Goal: Information Seeking & Learning: Learn about a topic

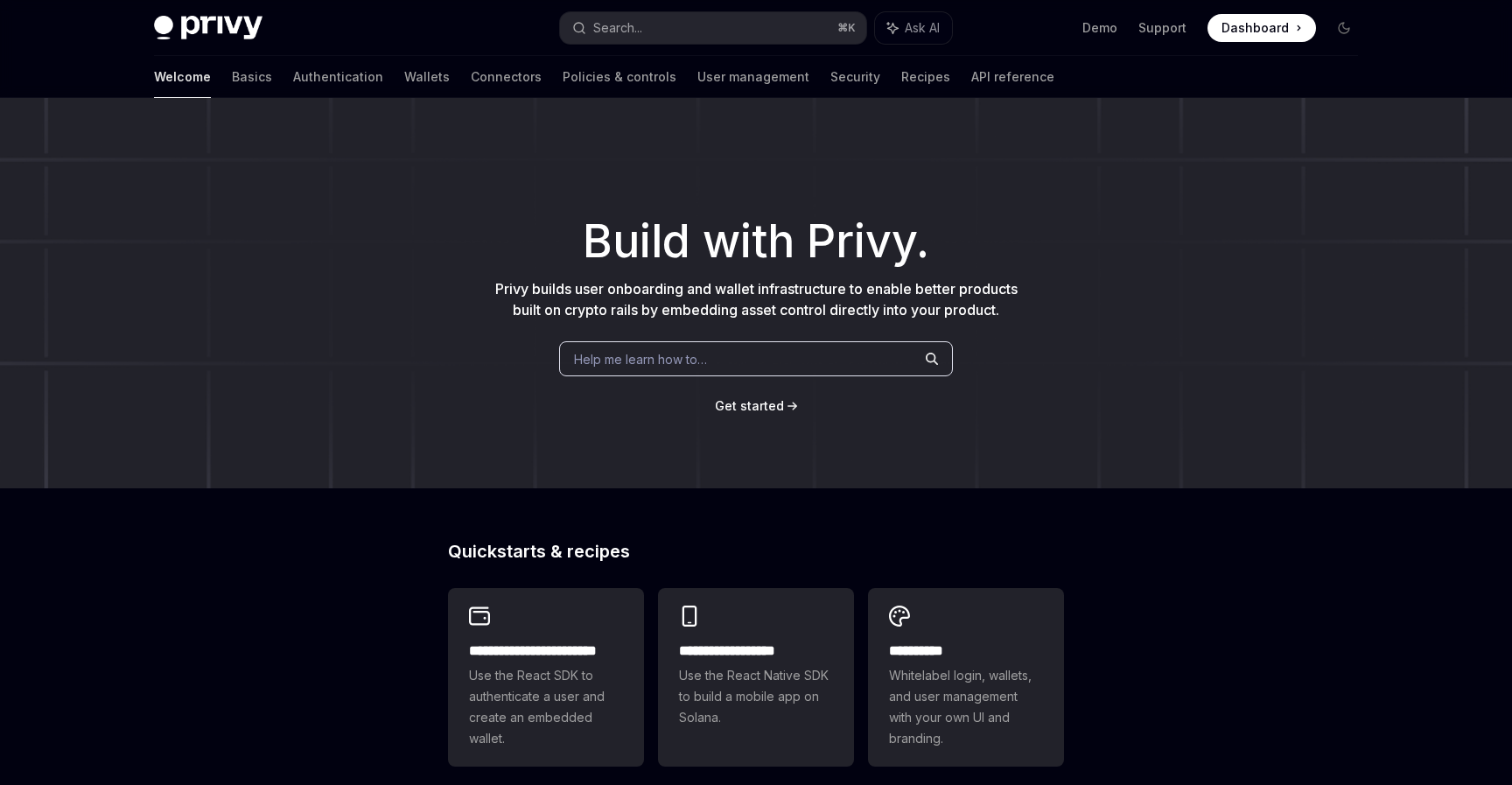
click at [629, 357] on span "Help me learn how to…" at bounding box center [641, 359] width 133 height 18
type textarea "*"
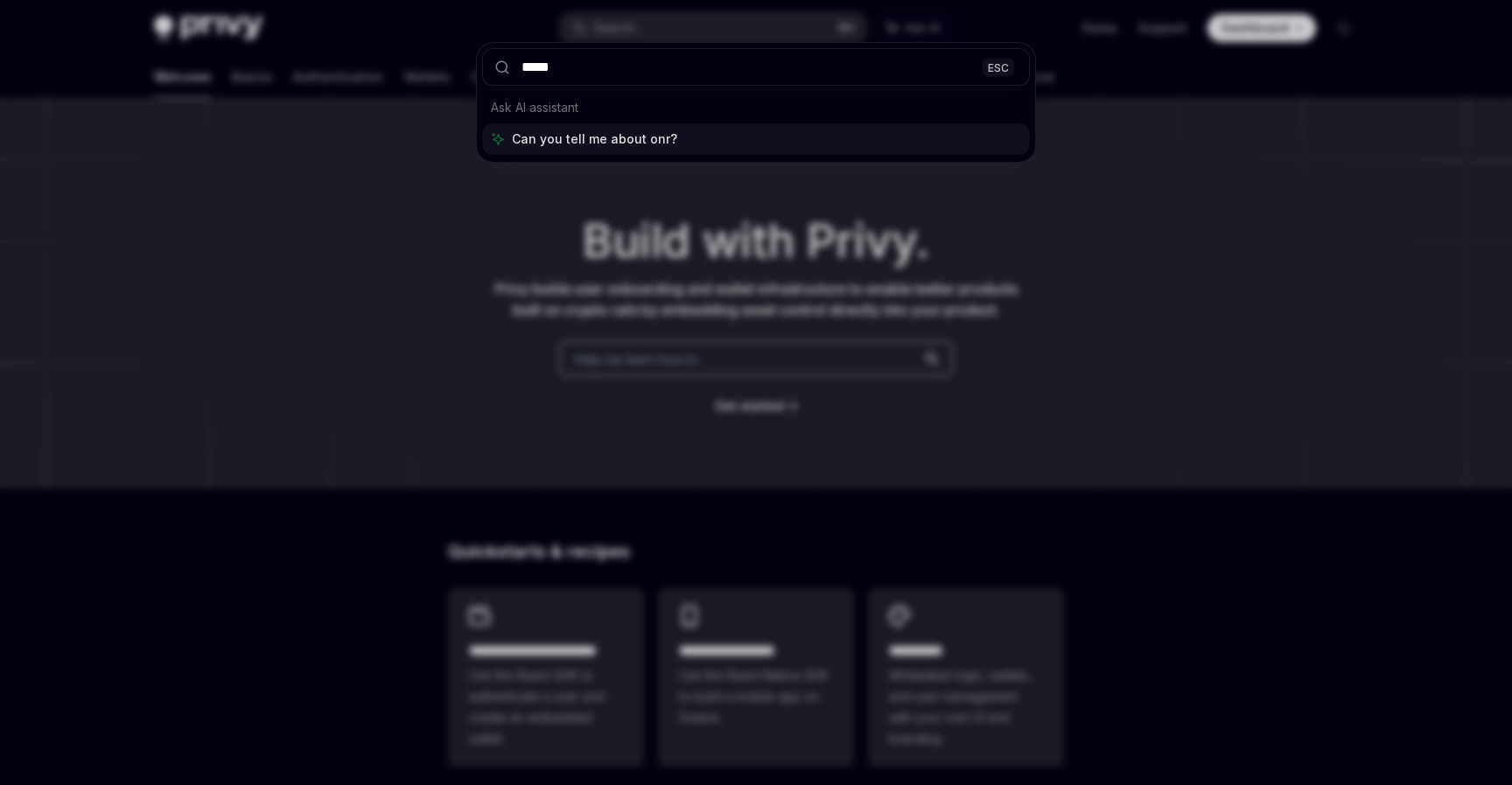
type input "******"
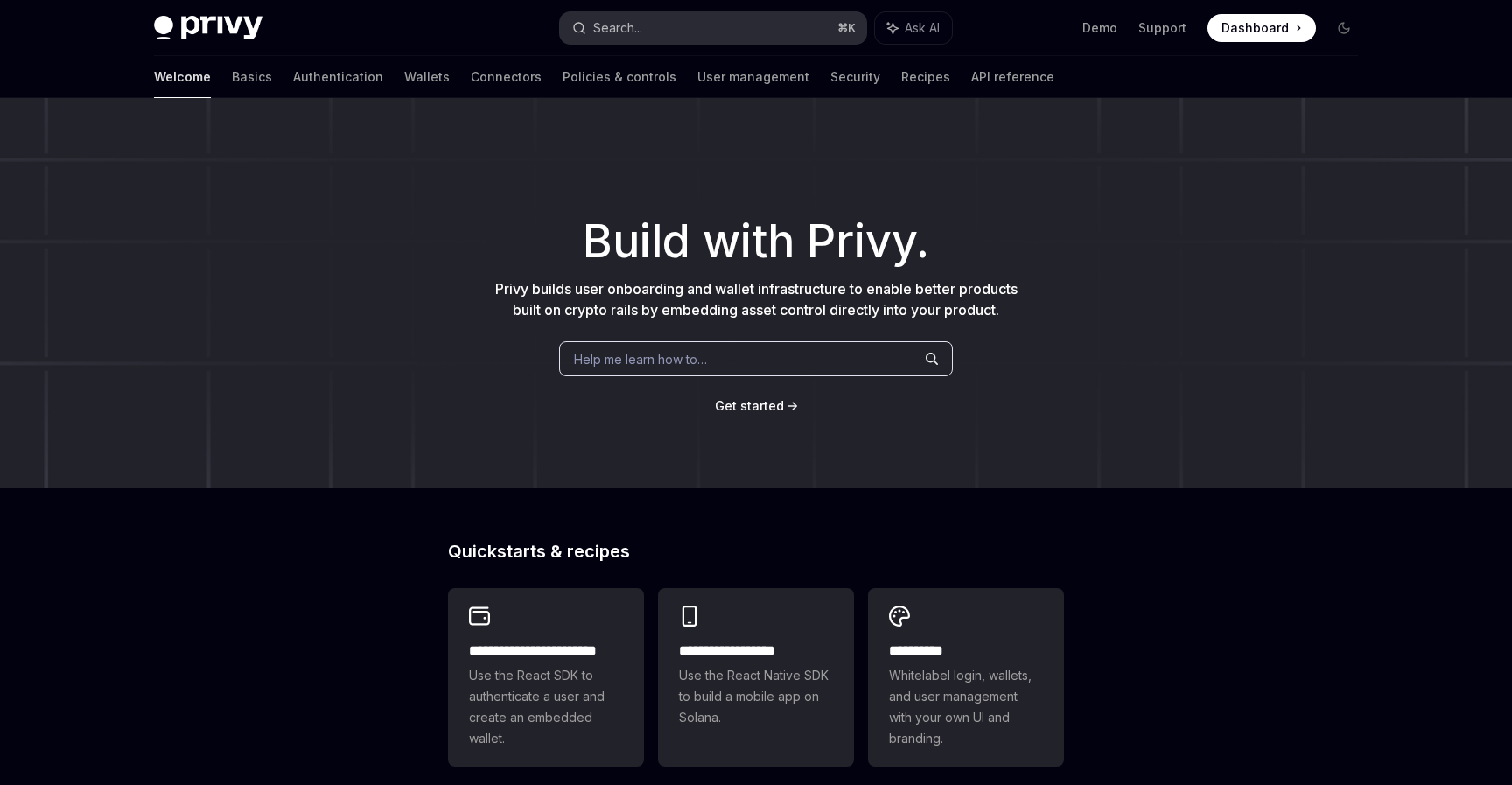
click at [656, 12] on button "Search... ⌘ K" at bounding box center [712, 28] width 306 height 31
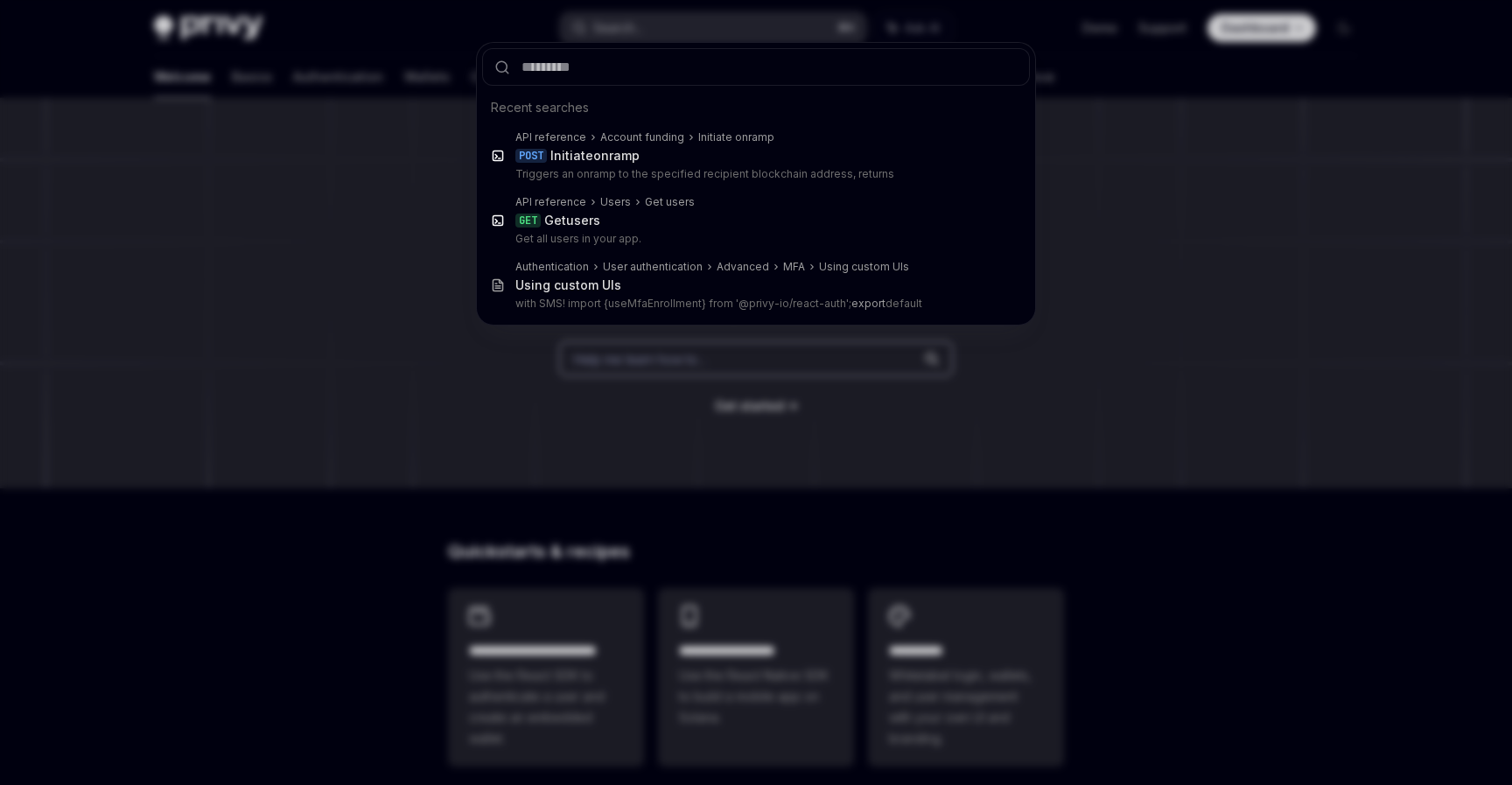
type textarea "*"
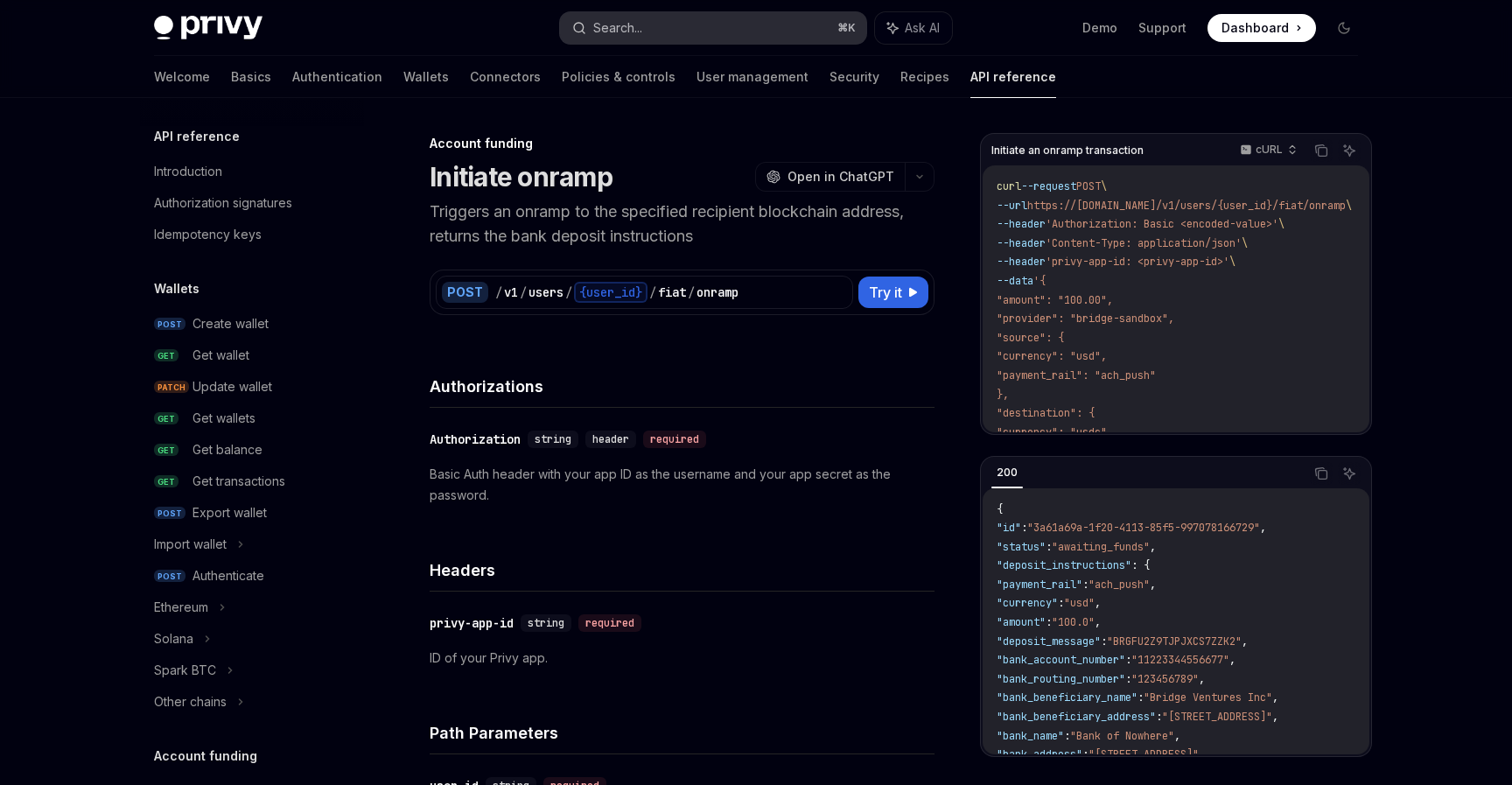
click at [623, 31] on div "Search..." at bounding box center [617, 28] width 49 height 21
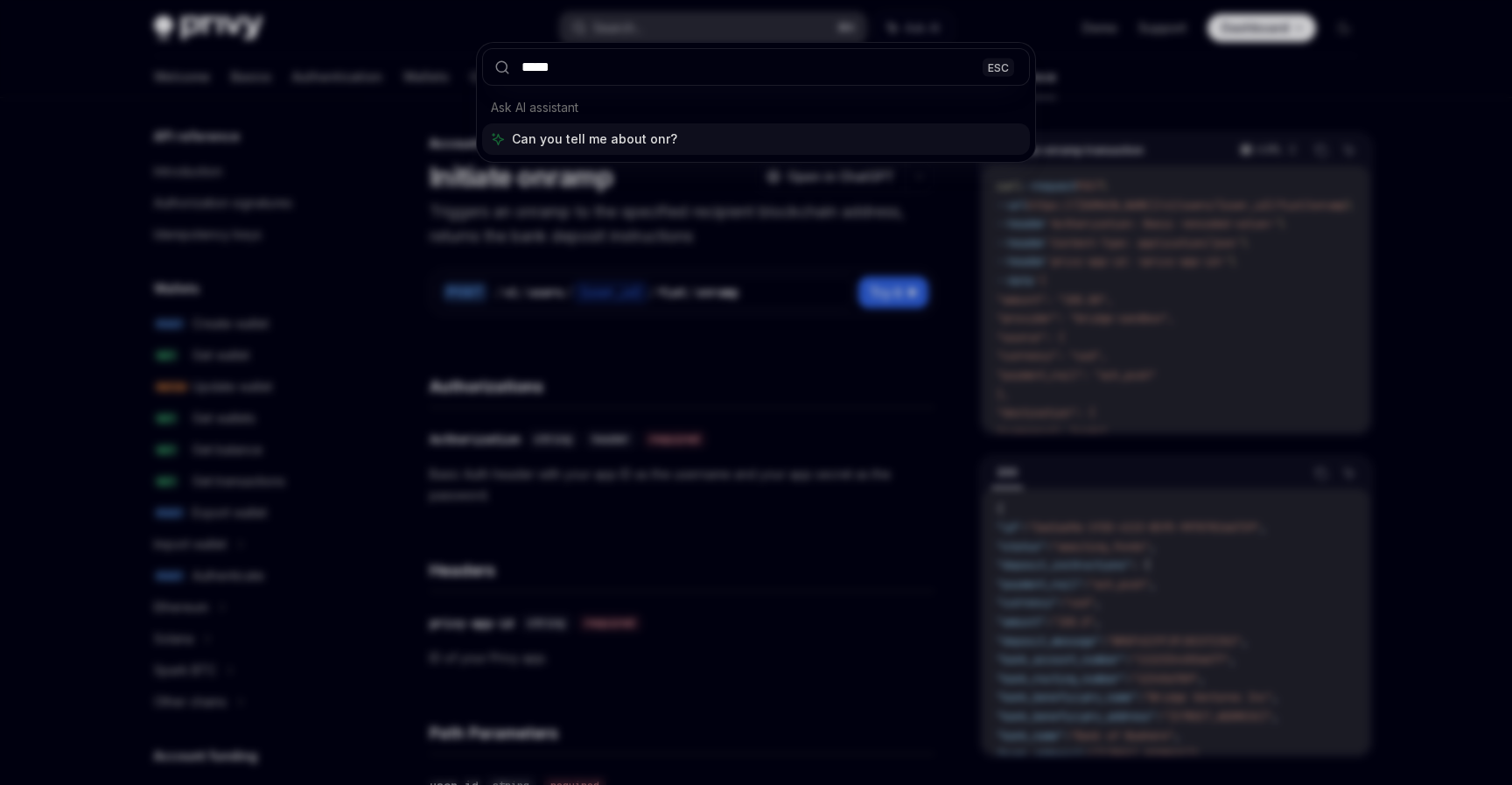
type input "******"
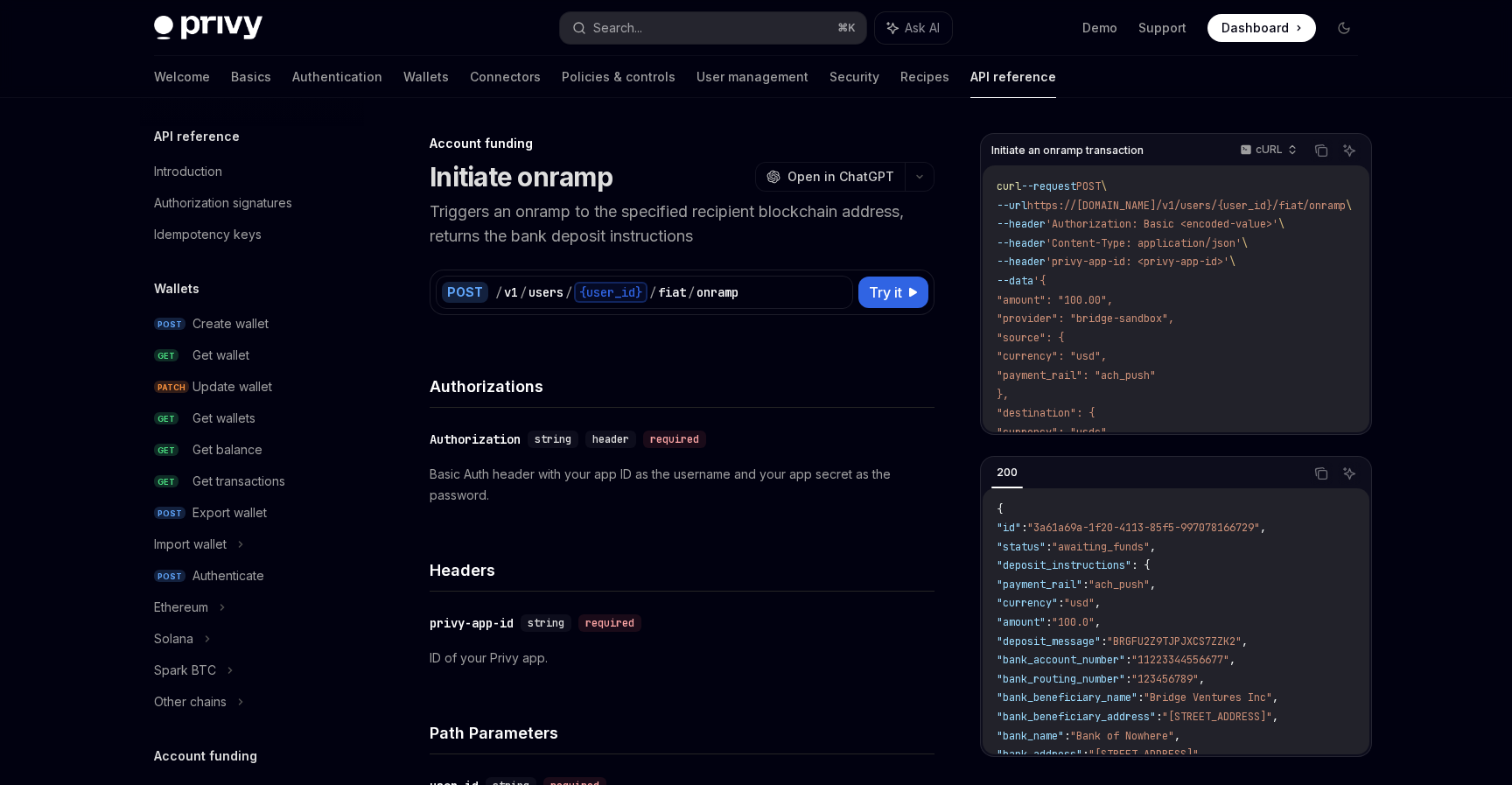
type textarea "*"
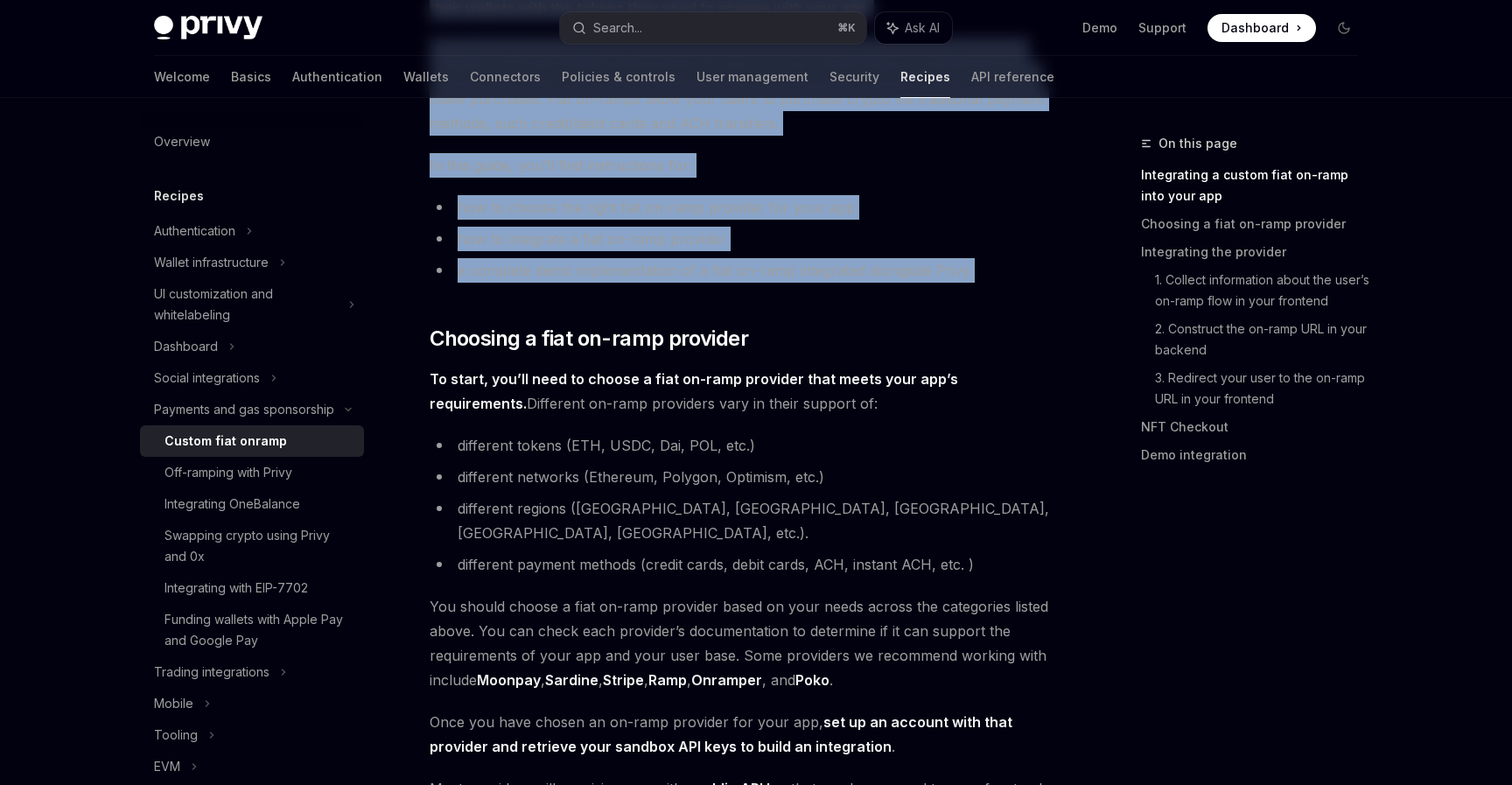
scroll to position [302, 0]
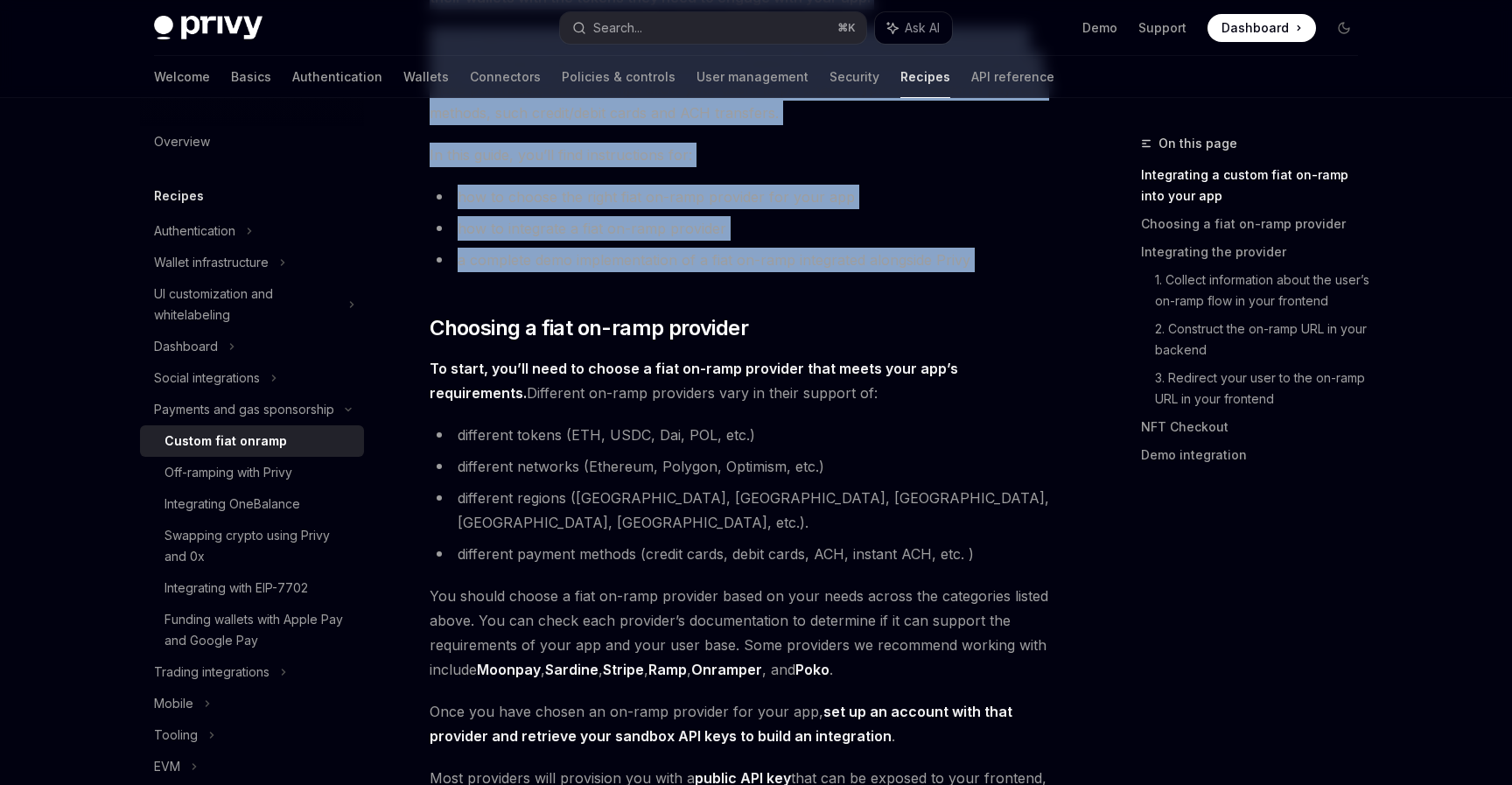
drag, startPoint x: 606, startPoint y: 177, endPoint x: 702, endPoint y: 296, distance: 152.9
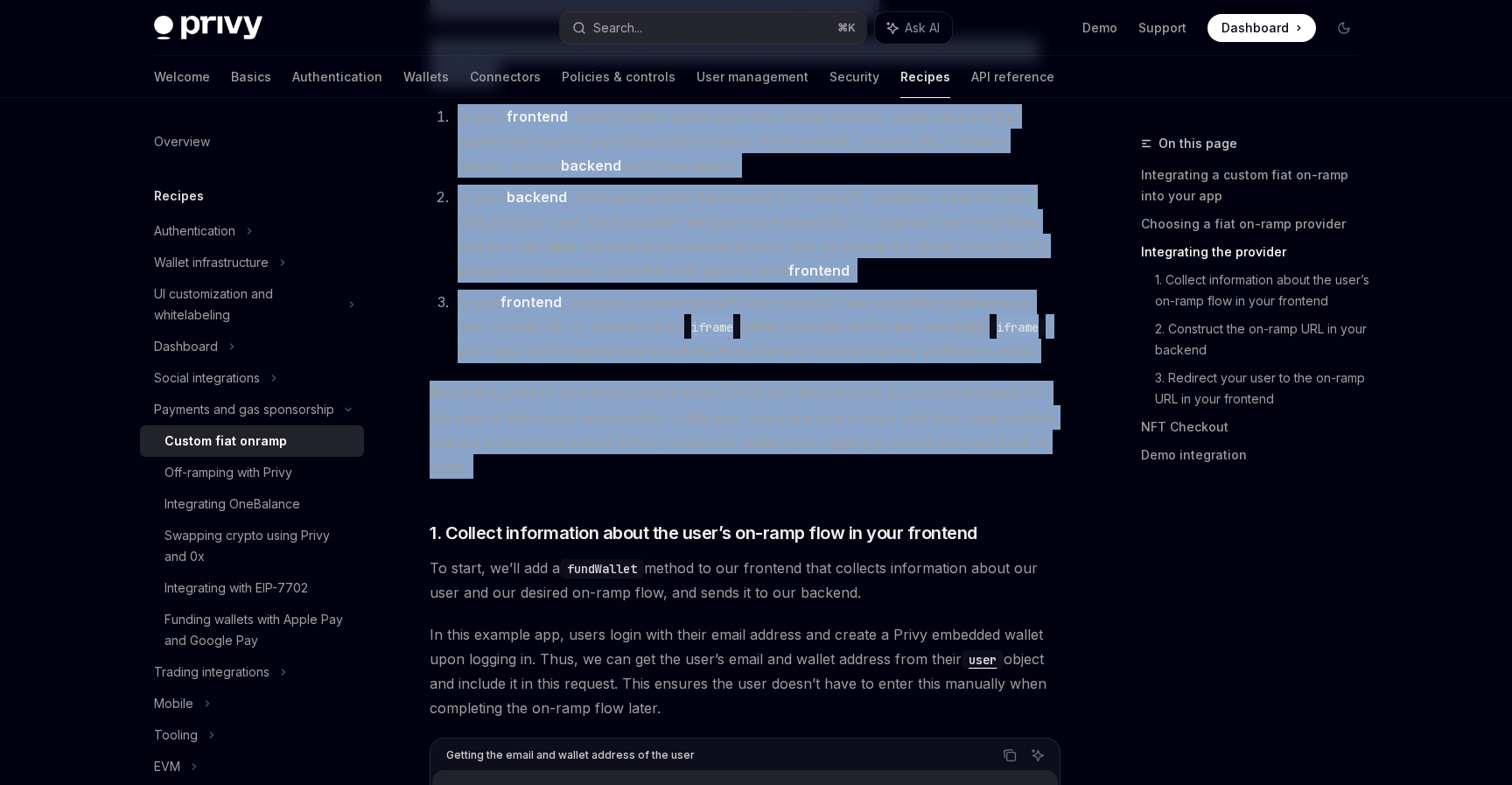
scroll to position [1256, 0]
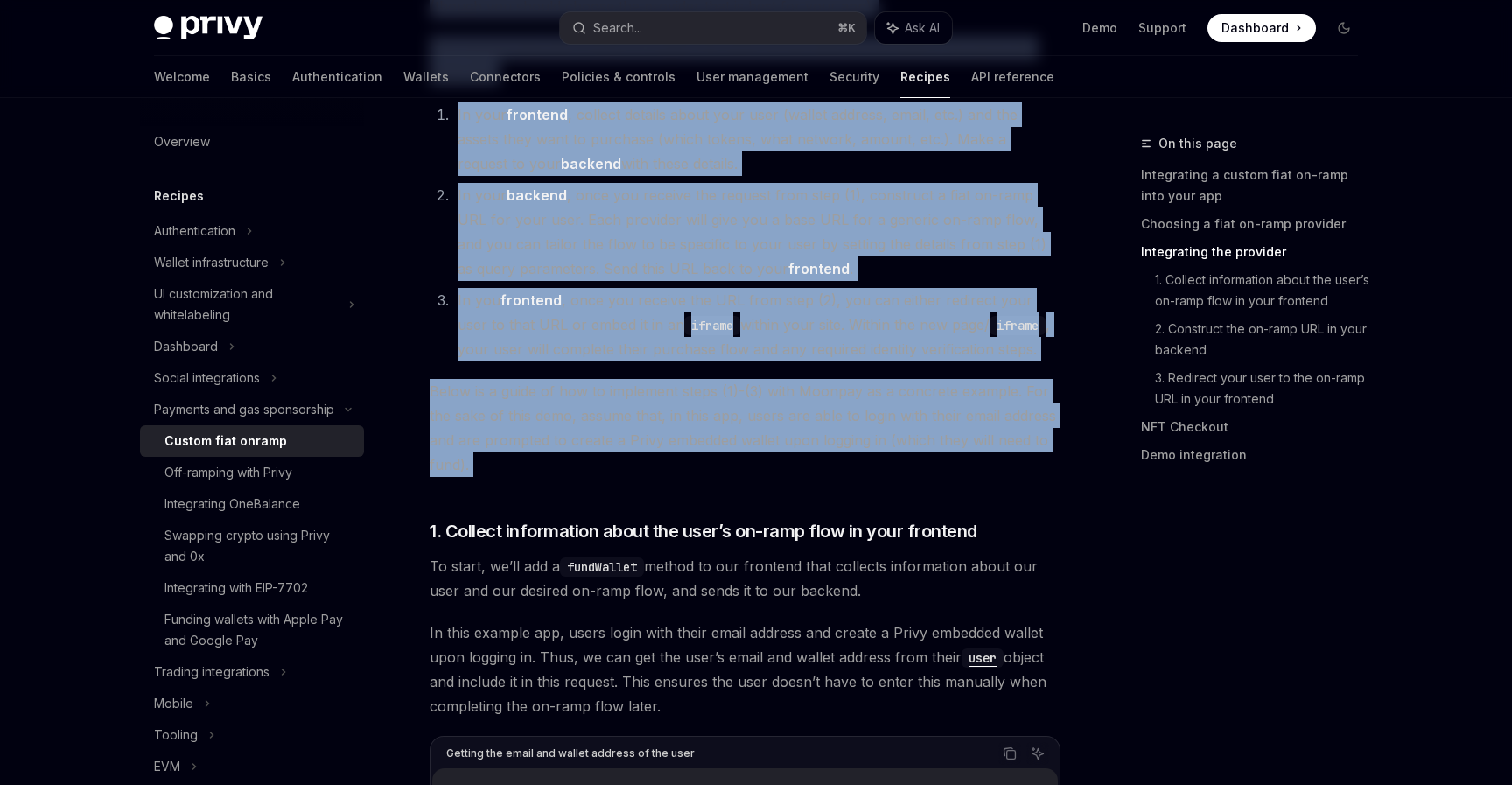
drag, startPoint x: 495, startPoint y: 494, endPoint x: 671, endPoint y: 493, distance: 176.0
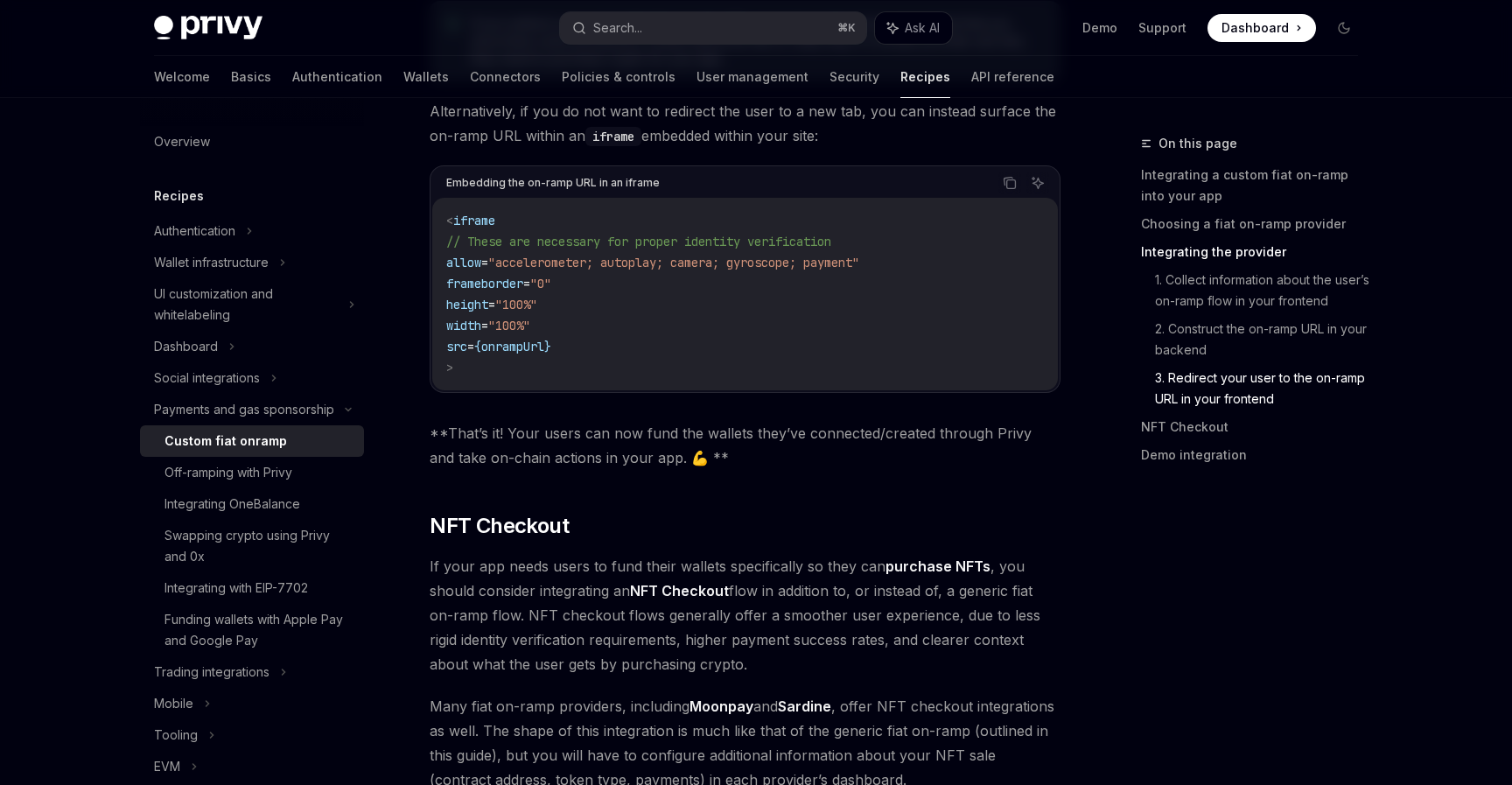
scroll to position [5759, 0]
